Goal: Task Accomplishment & Management: Manage account settings

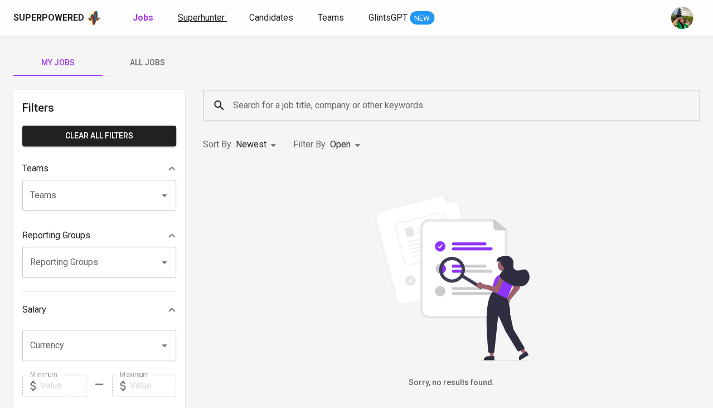
click at [195, 19] on span "Superhunter" at bounding box center [201, 17] width 47 height 11
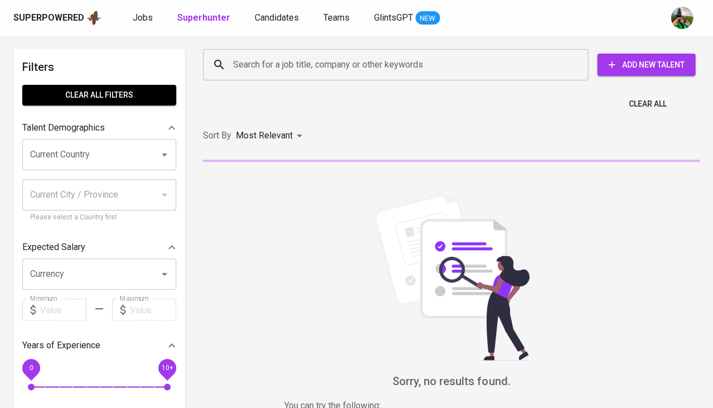
click at [302, 71] on input "Search for a job title, company or other keywords" at bounding box center [398, 64] width 336 height 21
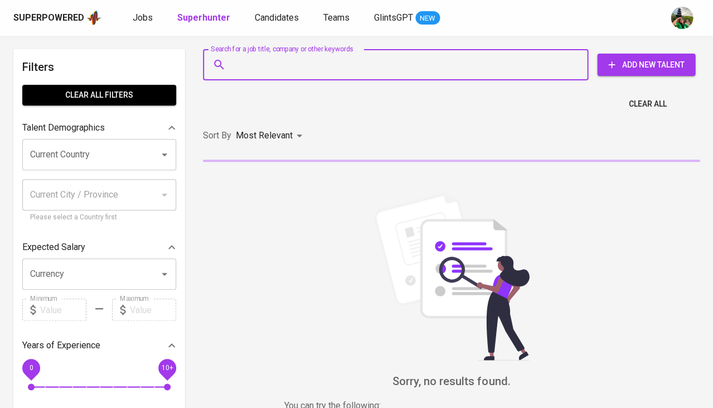
paste input "[EMAIL_ADDRESS][DOMAIN_NAME]"
type input "[EMAIL_ADDRESS][DOMAIN_NAME]"
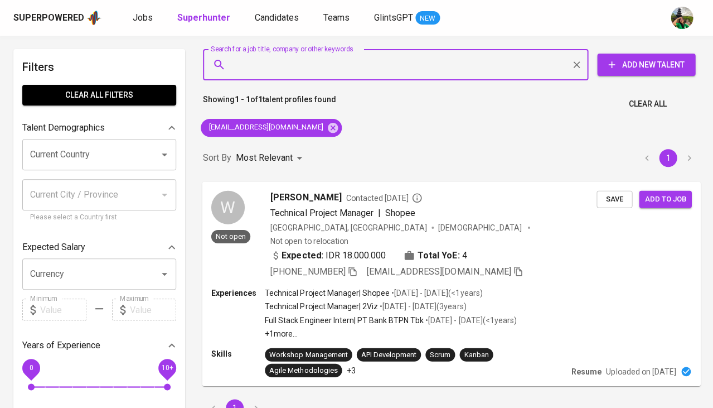
click at [606, 203] on span "Save" at bounding box center [614, 198] width 25 height 13
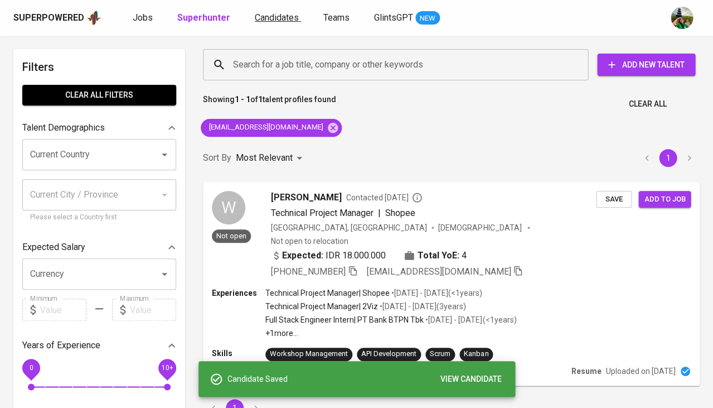
click at [268, 23] on link "Candidates" at bounding box center [278, 18] width 46 height 14
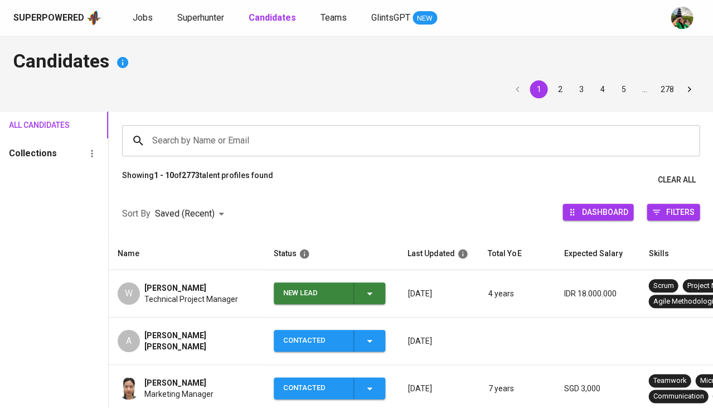
click at [366, 293] on icon "button" at bounding box center [369, 293] width 13 height 13
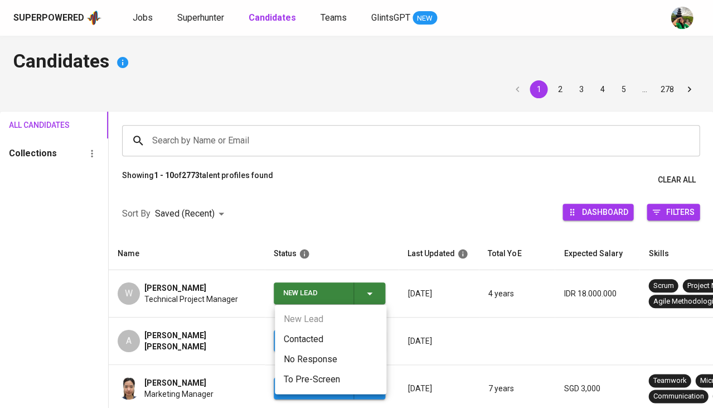
click at [301, 335] on li "Contacted" at bounding box center [331, 339] width 112 height 20
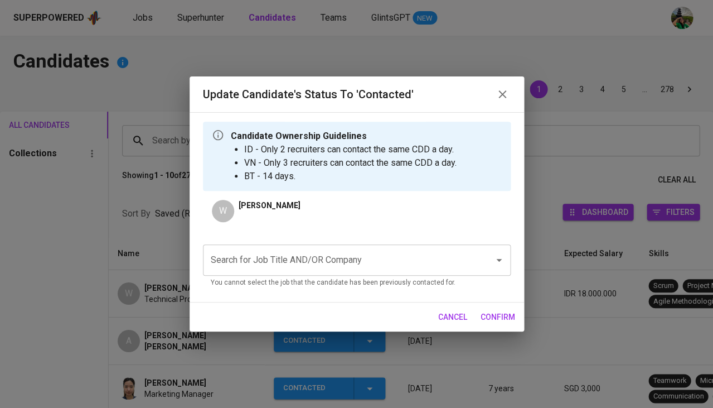
click at [311, 247] on div "Search for Job Title AND/OR Company" at bounding box center [357, 259] width 308 height 31
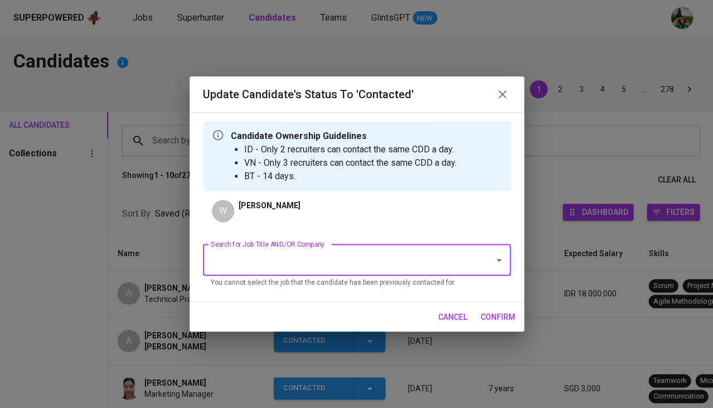
click at [311, 247] on div "Search for Job Title AND/OR Company" at bounding box center [357, 259] width 308 height 31
type input "HMI"
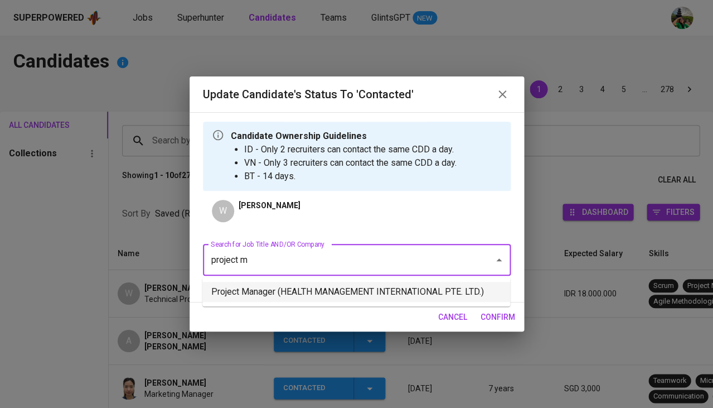
click at [301, 298] on li "Project Manager (HEALTH MANAGEMENT INTERNATIONAL PTE. LTD.)" at bounding box center [356, 292] width 308 height 20
type input "project m"
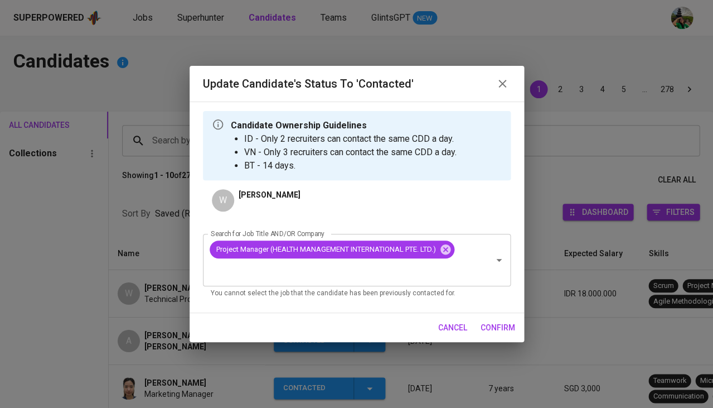
click at [498, 329] on span "confirm" at bounding box center [498, 328] width 35 height 14
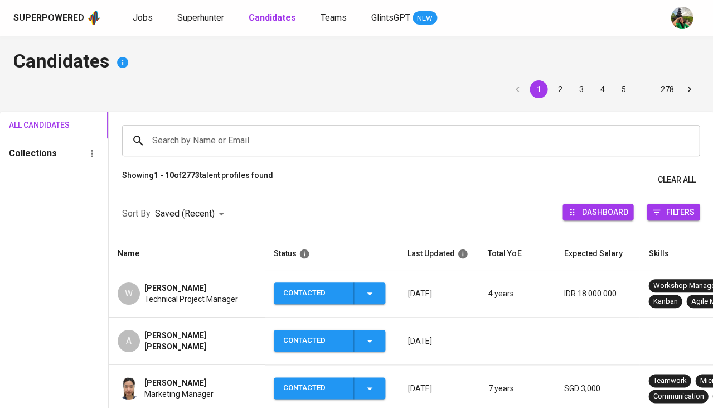
click at [165, 293] on span "Technical Project Manager" at bounding box center [191, 298] width 94 height 11
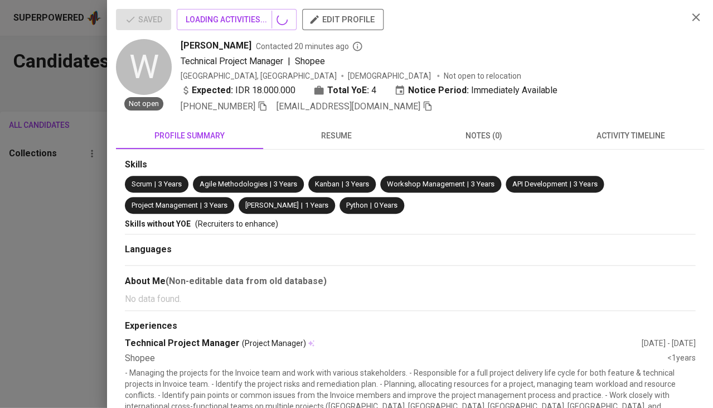
click at [636, 130] on span "activity timeline" at bounding box center [631, 136] width 134 height 14
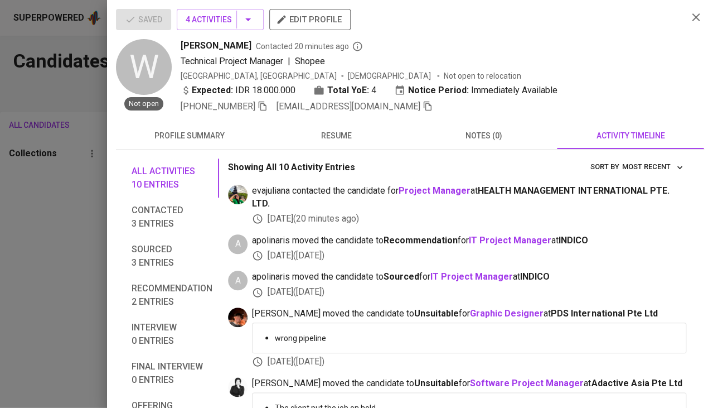
click at [342, 132] on span "resume" at bounding box center [337, 136] width 134 height 14
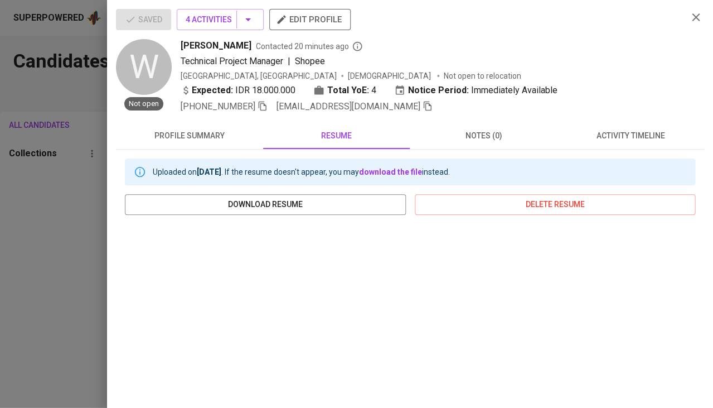
click at [31, 221] on div at bounding box center [356, 204] width 713 height 408
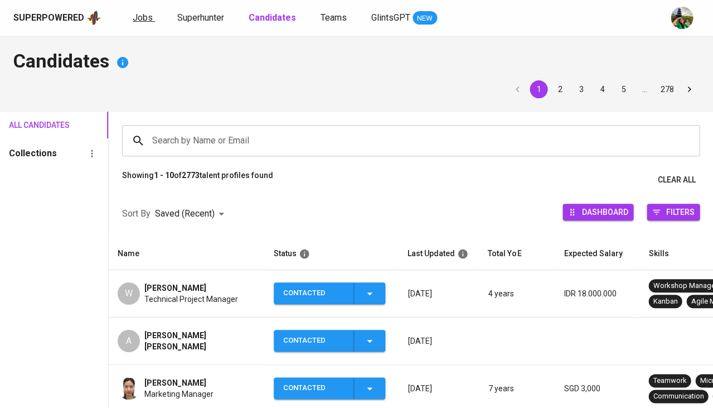
click at [147, 17] on span "Jobs" at bounding box center [143, 17] width 20 height 11
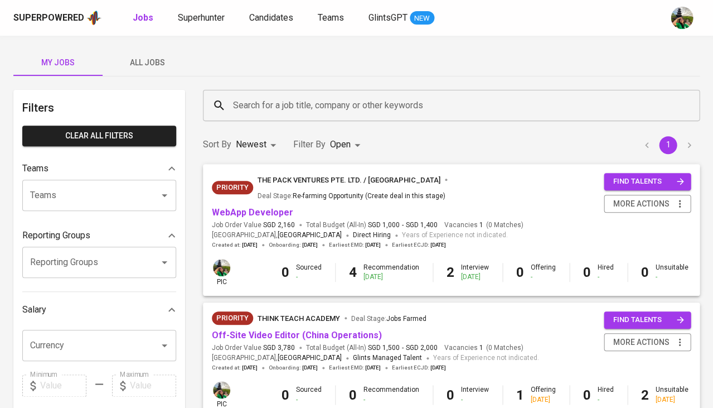
click at [157, 63] on span "All Jobs" at bounding box center [147, 63] width 76 height 14
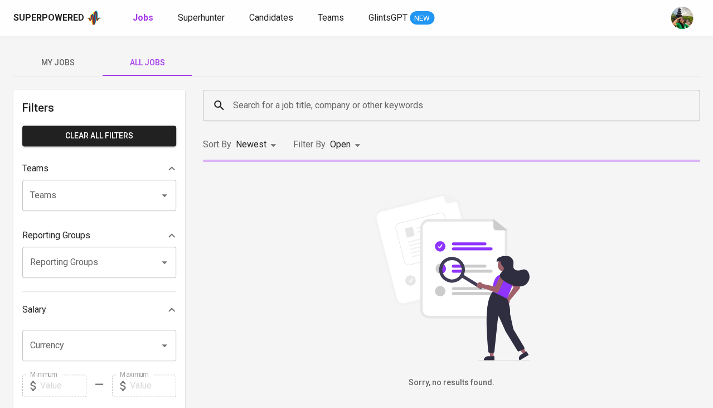
click at [257, 105] on input "Search for a job title, company or other keywords" at bounding box center [454, 105] width 448 height 21
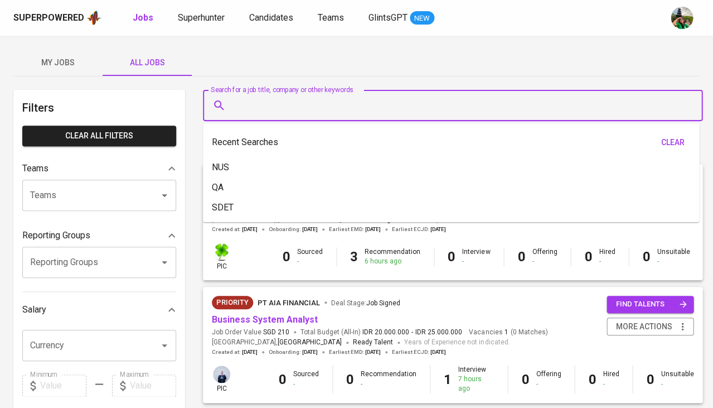
type input "h"
click at [90, 185] on input "Teams" at bounding box center [83, 195] width 113 height 21
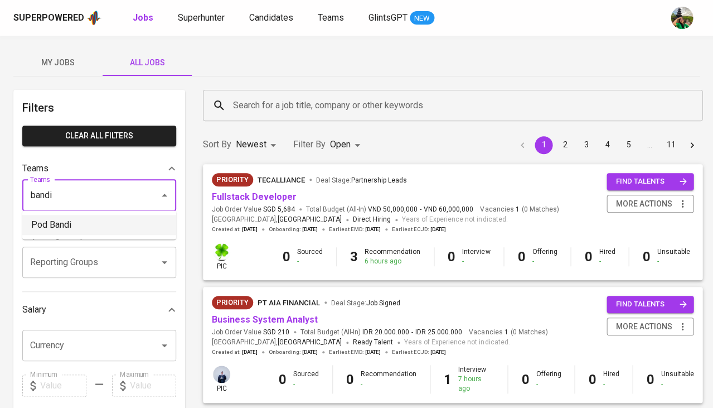
click at [57, 230] on li "Pod Bandi" at bounding box center [99, 225] width 154 height 20
type input "bandi"
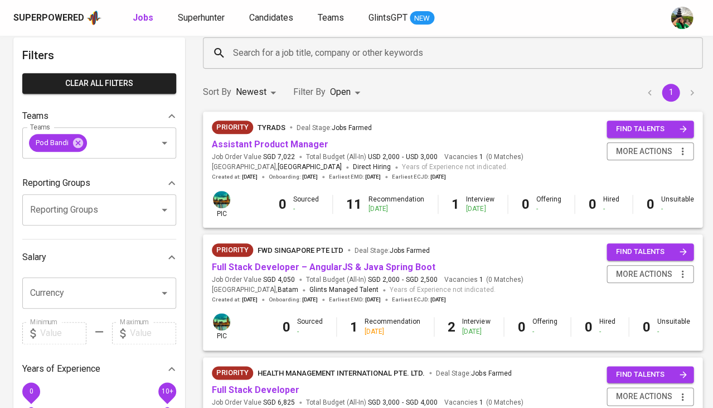
scroll to position [55, 0]
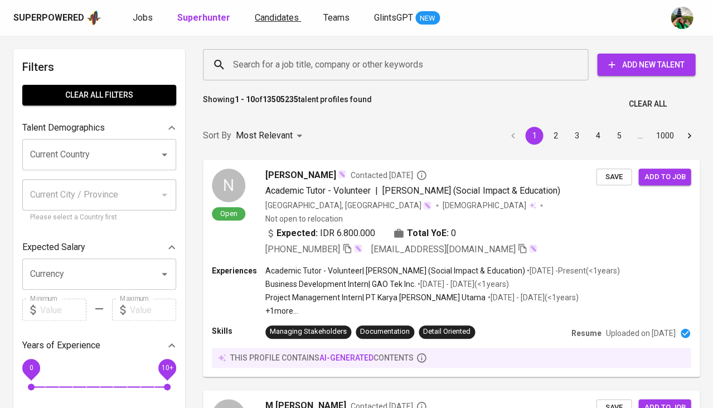
click at [260, 18] on span "Candidates" at bounding box center [277, 17] width 44 height 11
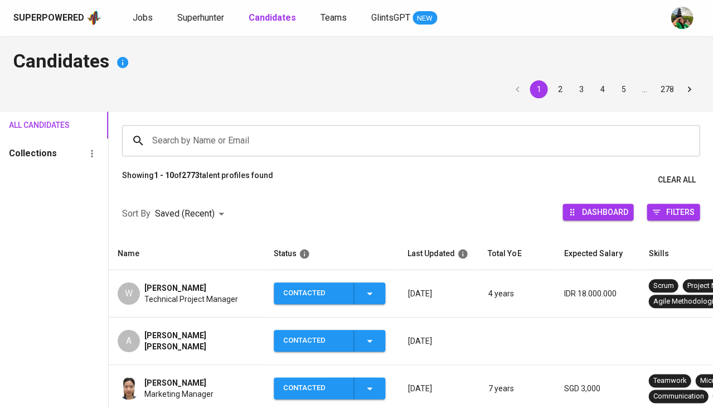
click at [201, 285] on div "[PERSON_NAME]" at bounding box center [191, 287] width 94 height 11
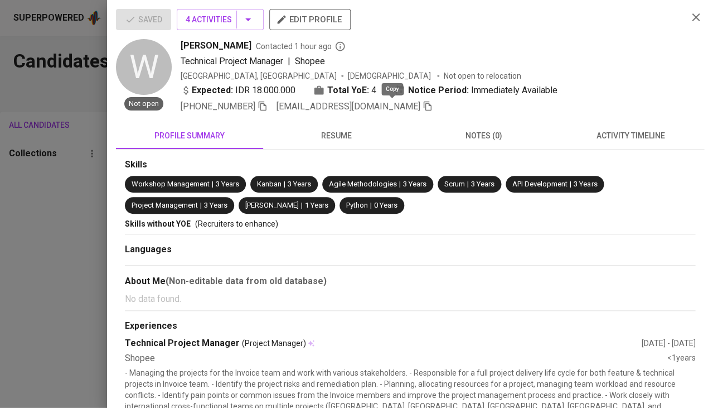
click at [423, 107] on icon "button" at bounding box center [428, 106] width 10 height 10
click at [49, 241] on div at bounding box center [356, 204] width 713 height 408
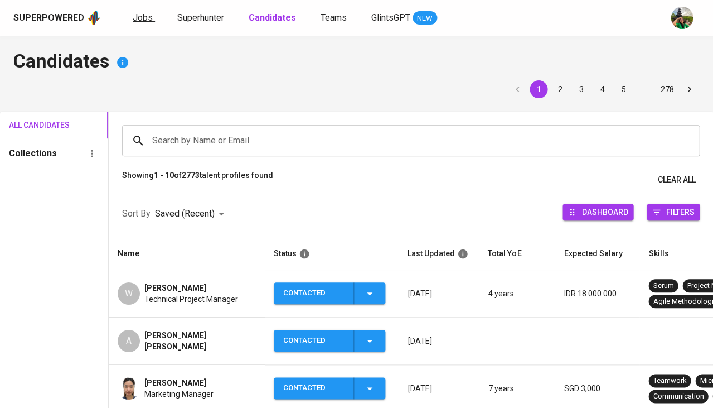
click at [137, 22] on link "Jobs" at bounding box center [144, 18] width 22 height 14
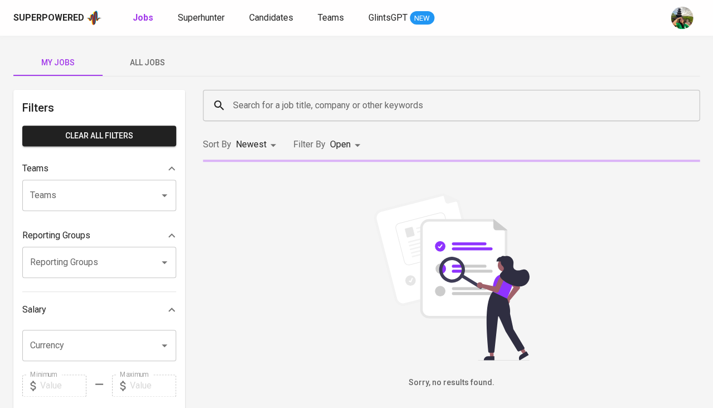
click at [146, 59] on span "All Jobs" at bounding box center [147, 63] width 76 height 14
click at [85, 187] on input "Teams" at bounding box center [83, 195] width 113 height 21
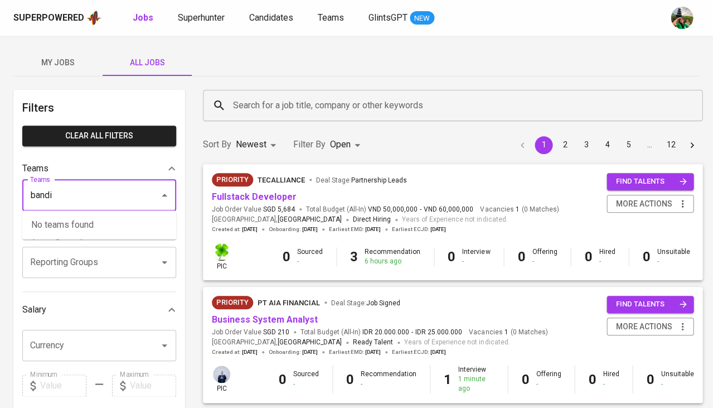
type input "bandi"
click at [83, 225] on li "Pod Bandi" at bounding box center [99, 225] width 154 height 20
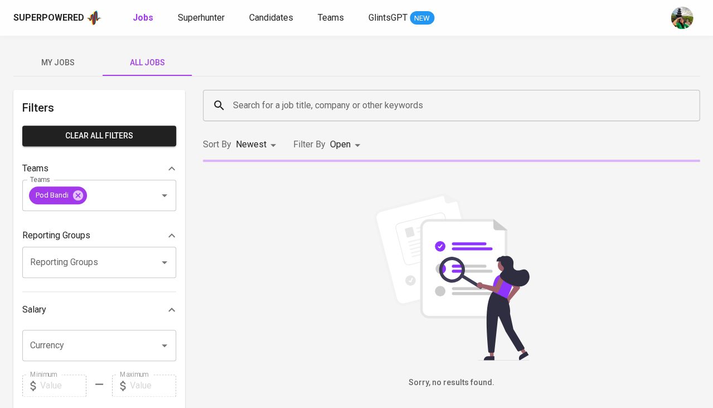
click at [287, 113] on input "Search for a job title, company or other keywords" at bounding box center [454, 105] width 448 height 21
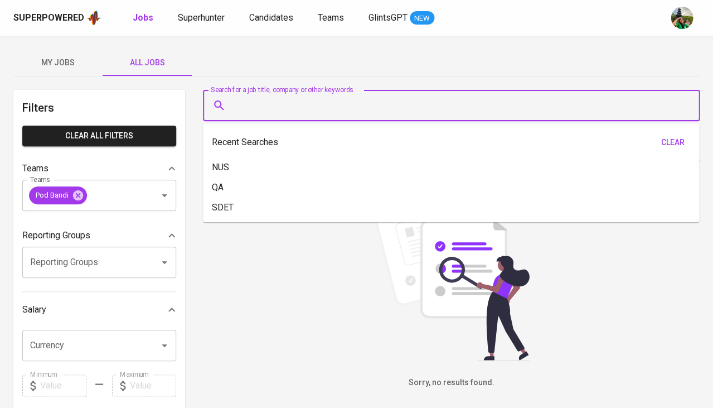
paste input "[EMAIL_ADDRESS][DOMAIN_NAME]"
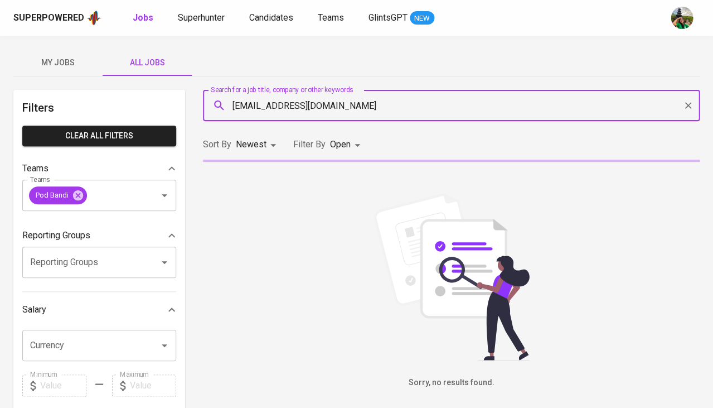
type input "[EMAIL_ADDRESS][DOMAIN_NAME]"
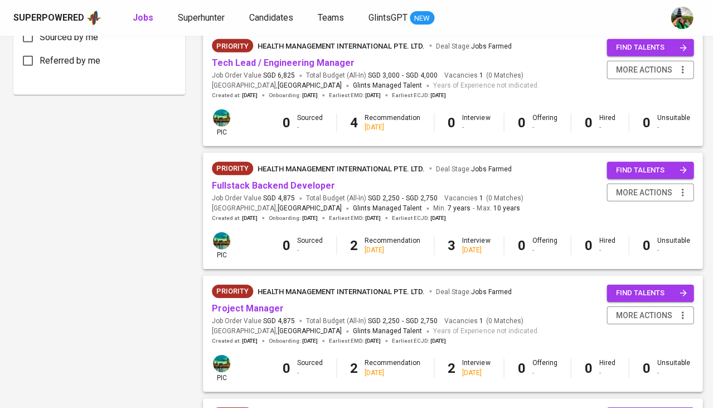
scroll to position [634, 0]
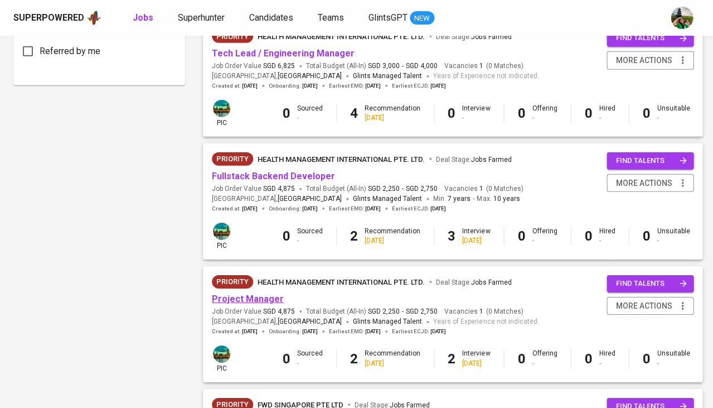
click at [259, 293] on link "Project Manager" at bounding box center [248, 298] width 72 height 11
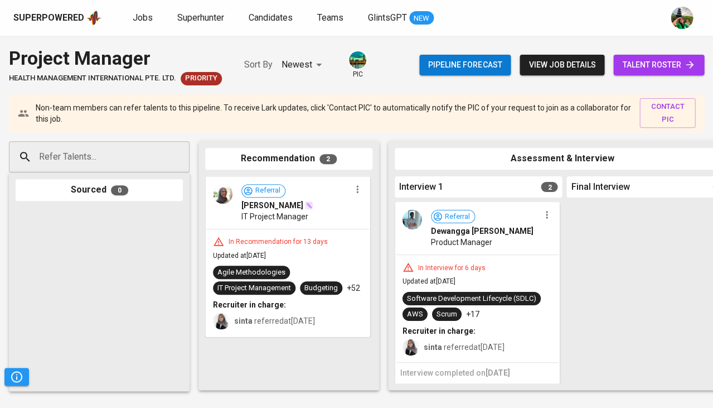
click at [653, 62] on span "talent roster" at bounding box center [658, 65] width 73 height 14
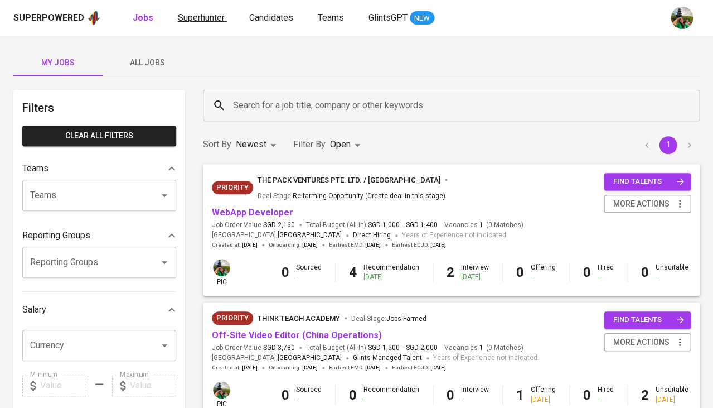
click at [188, 23] on link "Superhunter" at bounding box center [202, 18] width 49 height 14
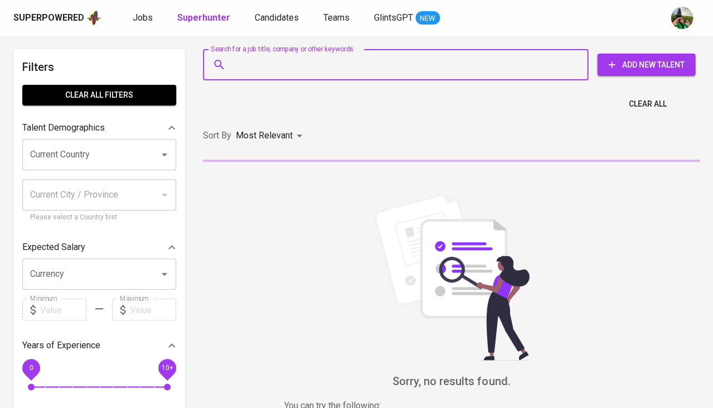
click at [253, 69] on input "Search for a job title, company or other keywords" at bounding box center [398, 64] width 336 height 21
paste input "[EMAIL_ADDRESS][DOMAIN_NAME]"
type input "[EMAIL_ADDRESS][DOMAIN_NAME]"
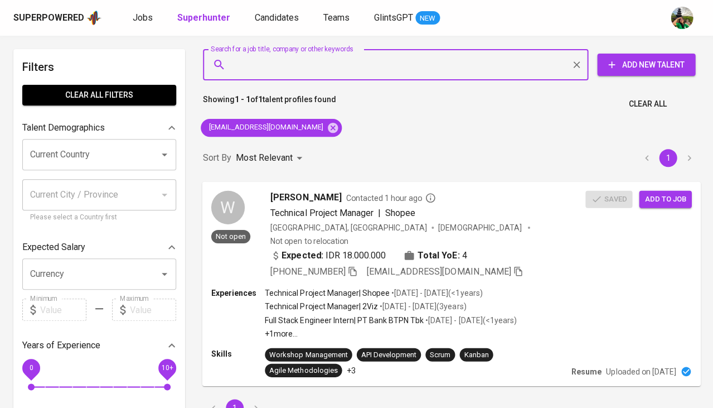
click at [664, 198] on span "Add to job" at bounding box center [665, 198] width 41 height 13
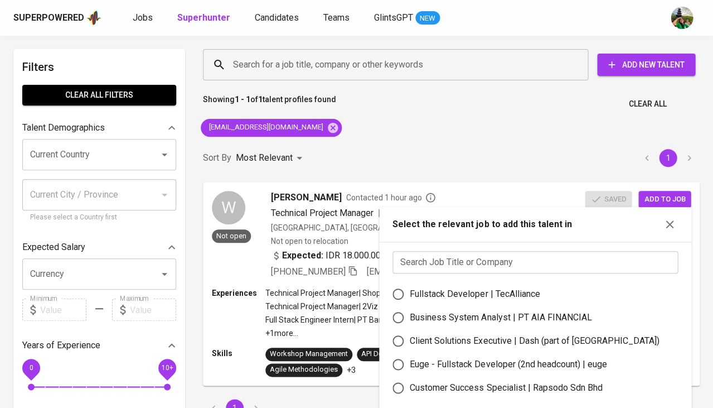
click at [474, 258] on input "text" at bounding box center [536, 262] width 286 height 22
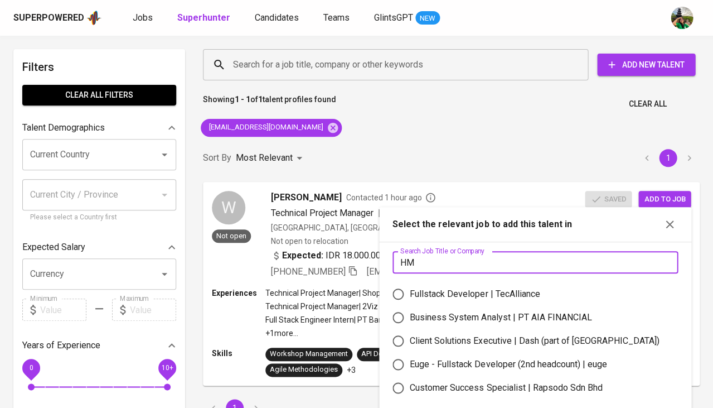
type input "HMI"
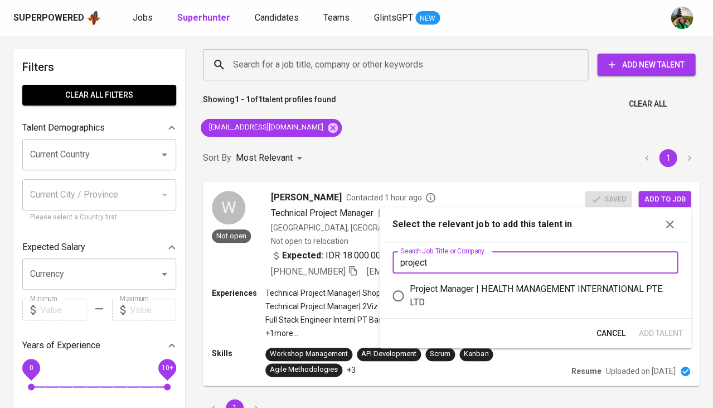
type input "project"
click at [521, 288] on div "Project Manager | HEALTH MANAGEMENT INTERNATIONAL PTE. LTD." at bounding box center [539, 295] width 259 height 27
click at [410, 288] on input "Project Manager | HEALTH MANAGEMENT INTERNATIONAL PTE. LTD." at bounding box center [397, 295] width 23 height 23
radio input "true"
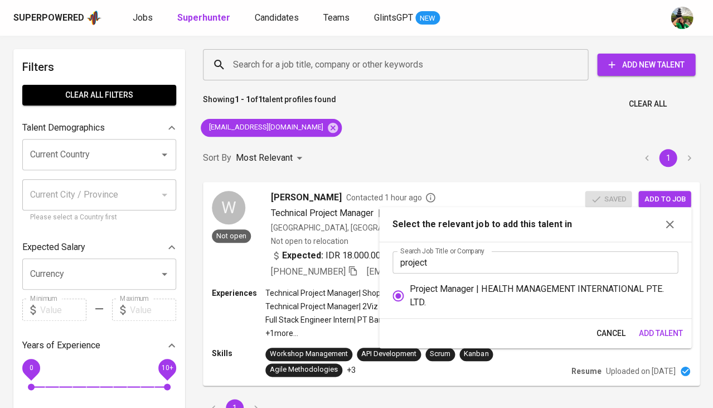
click at [657, 330] on span "Add Talent" at bounding box center [661, 333] width 44 height 14
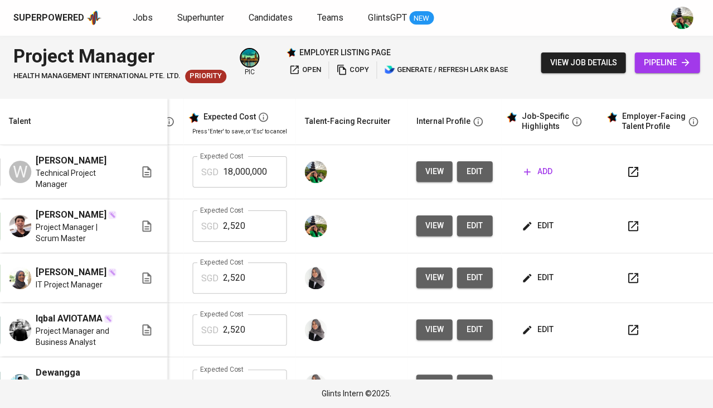
scroll to position [0, 257]
click at [427, 176] on span "view" at bounding box center [434, 172] width 18 height 14
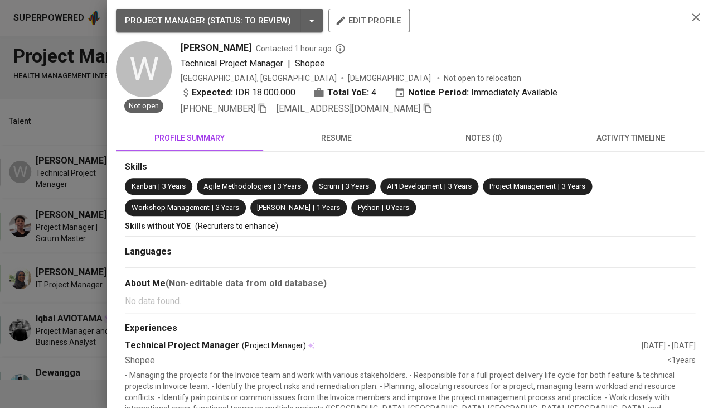
click at [65, 173] on div at bounding box center [356, 204] width 713 height 408
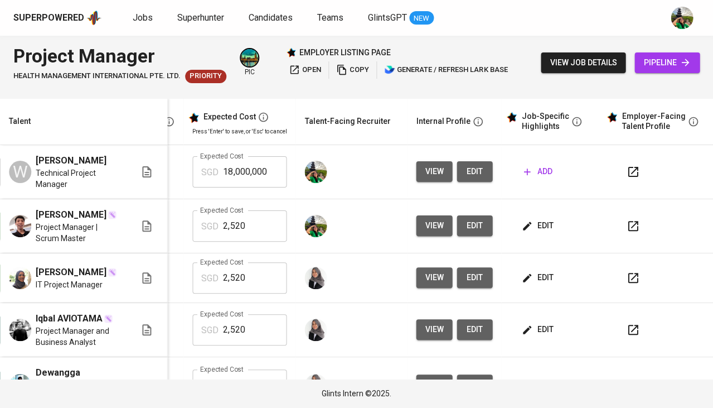
click at [481, 173] on button "edit" at bounding box center [475, 171] width 36 height 21
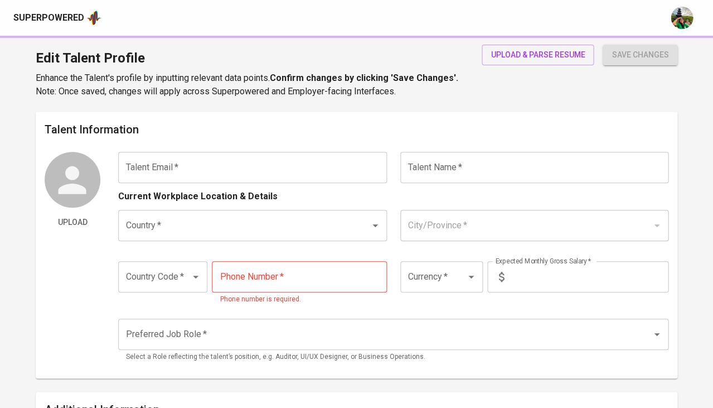
type input "[EMAIL_ADDRESS][DOMAIN_NAME]"
type input "[PERSON_NAME]"
type input "[GEOGRAPHIC_DATA]"
type input "[GEOGRAPHIC_DATA], [GEOGRAPHIC_DATA]"
type input "+62"
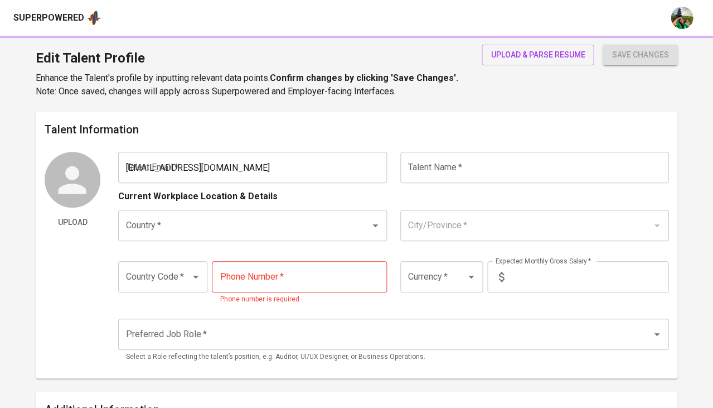
type input "[PHONE_NUMBER]"
type input "IDR"
type input "Project Manager"
radio input "true"
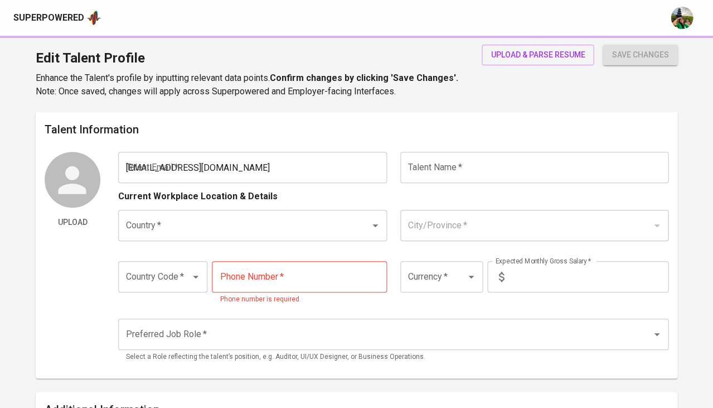
type input "4"
type input "Immediately Available"
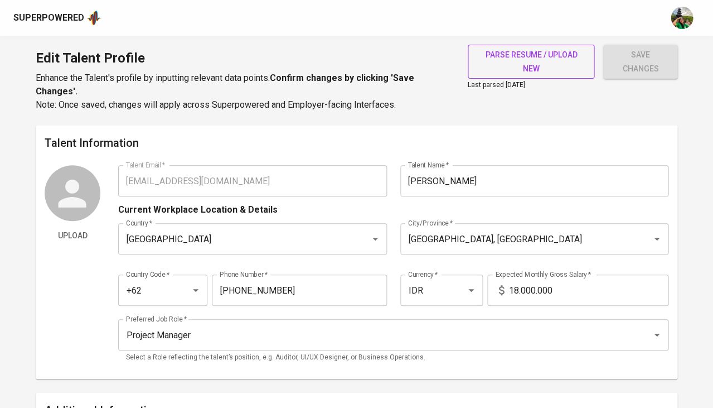
click at [526, 74] on span "parse resume / upload new" at bounding box center [531, 61] width 109 height 27
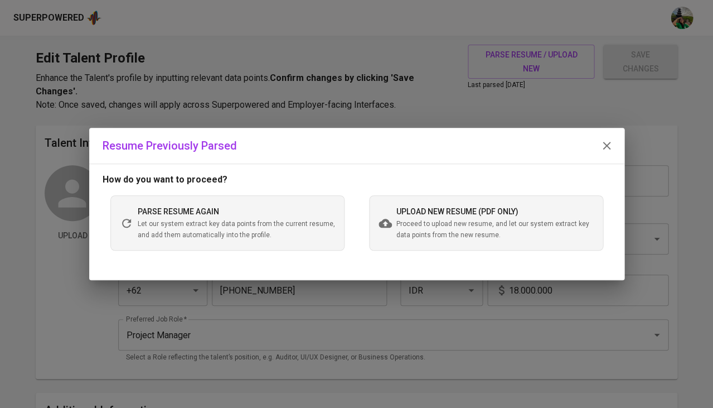
click at [429, 236] on span "Proceed to upload new resume, and let our system extract key data points from t…" at bounding box center [495, 230] width 197 height 22
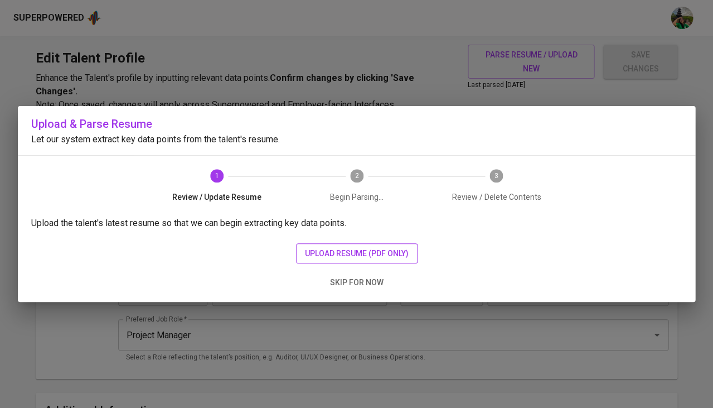
click at [335, 246] on span "upload resume (pdf only)" at bounding box center [357, 253] width 104 height 14
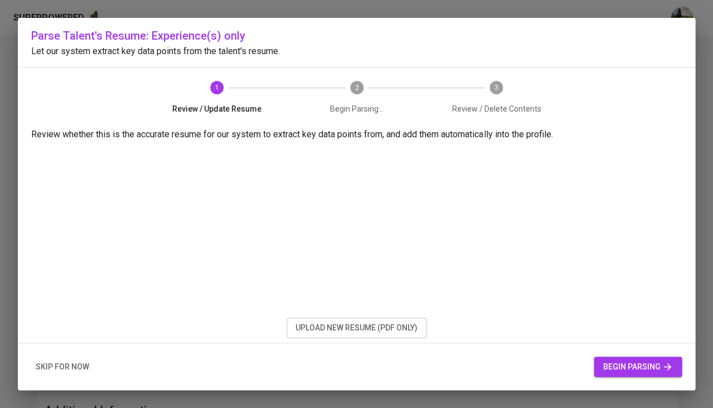
click at [644, 373] on button "begin parsing" at bounding box center [638, 366] width 88 height 21
